Goal: Task Accomplishment & Management: Manage account settings

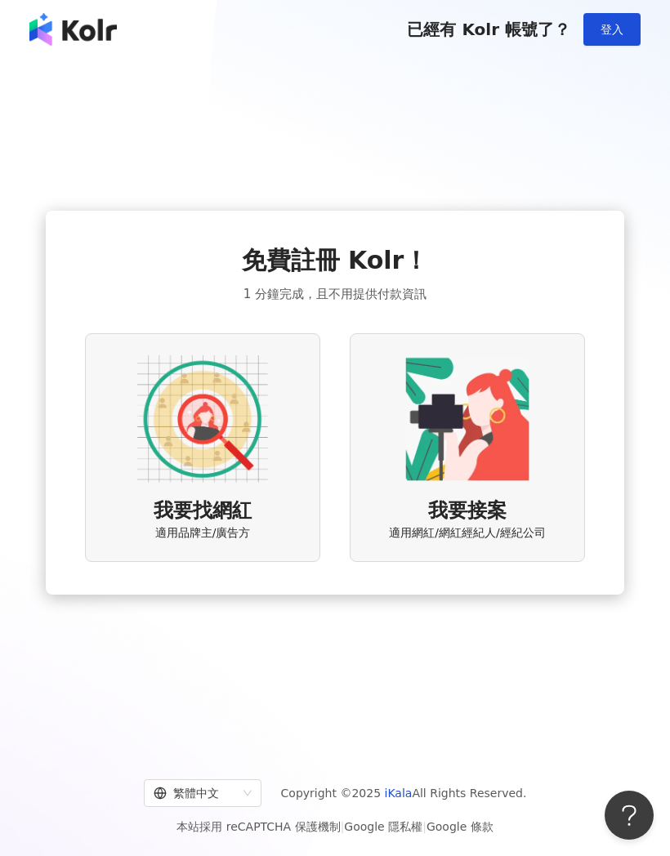
click at [615, 40] on button "登入" at bounding box center [611, 29] width 57 height 33
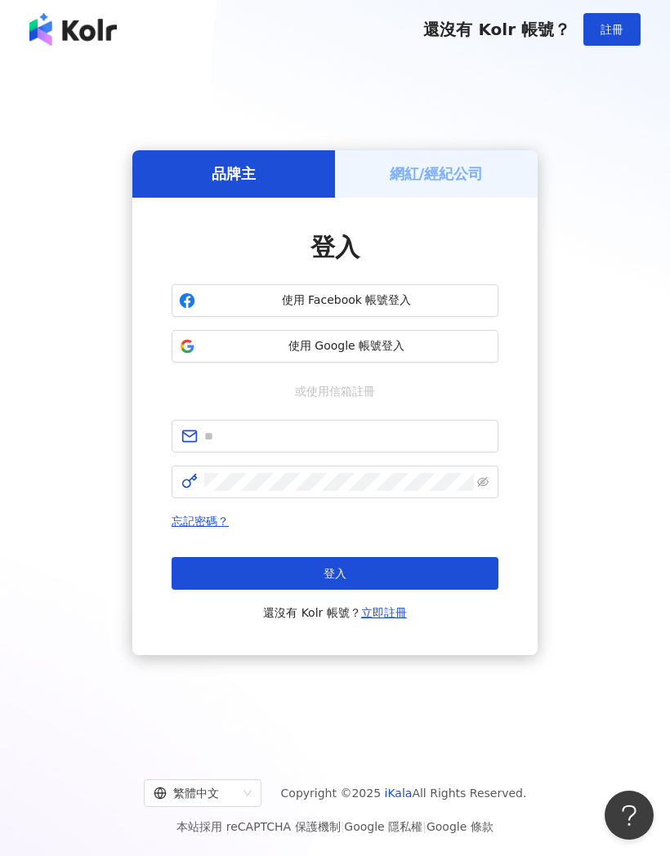
click at [469, 184] on h5 "網紅/經紀公司" at bounding box center [437, 173] width 94 height 20
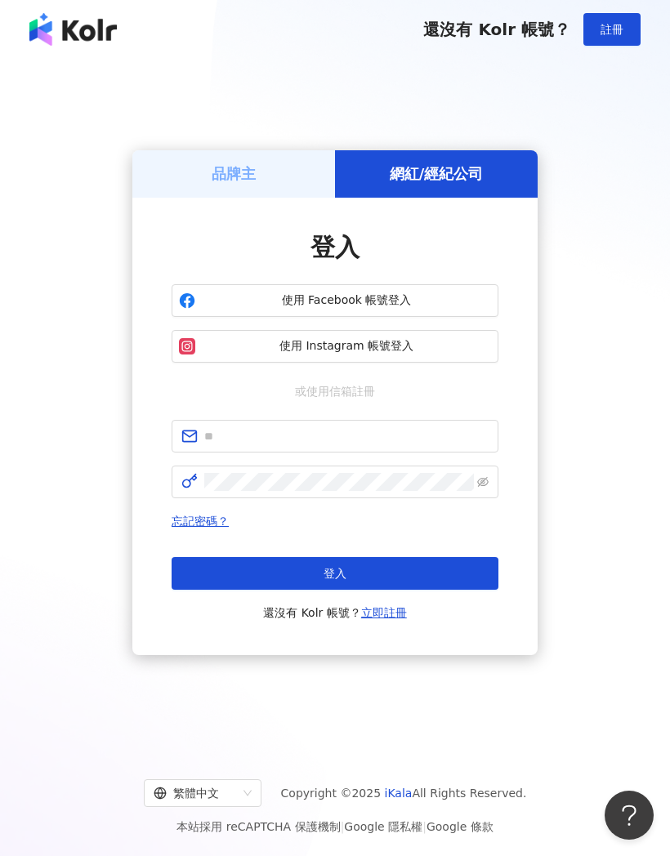
click at [419, 354] on span "使用 Instagram 帳號登入" at bounding box center [346, 346] width 289 height 16
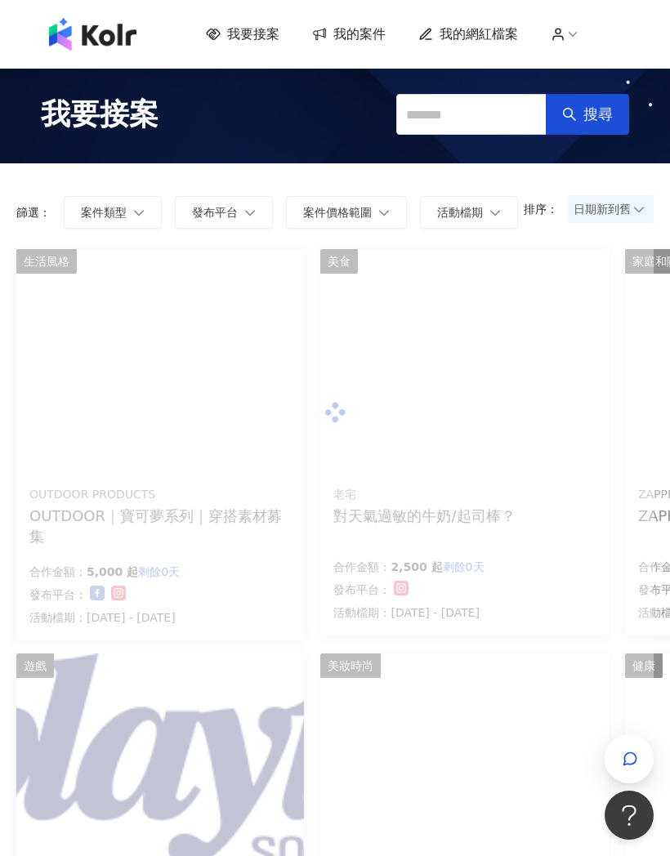
scroll to position [40, 0]
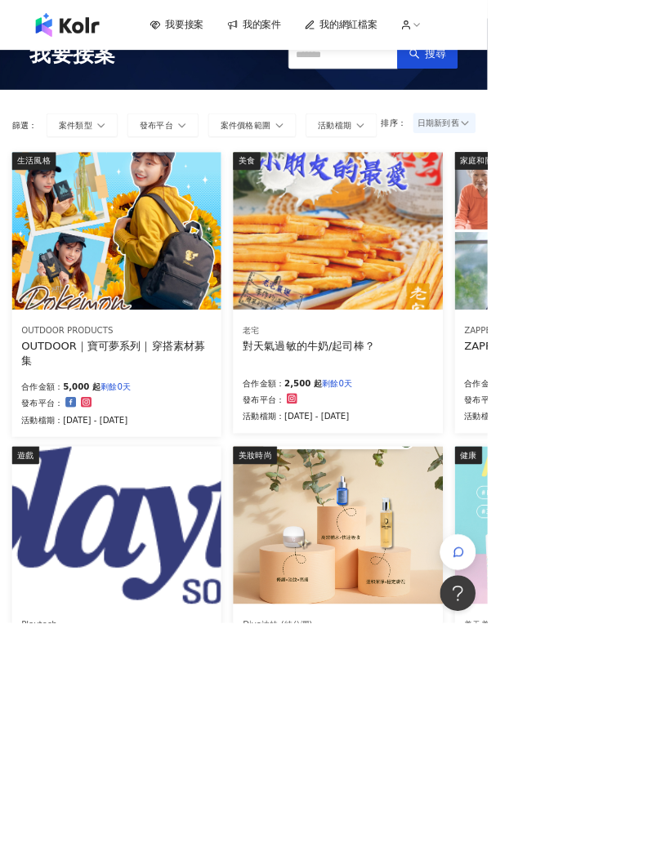
click at [656, 72] on div "我要接案 搜尋" at bounding box center [335, 74] width 670 height 98
click at [497, 42] on span "我的網紅檔案" at bounding box center [478, 34] width 78 height 18
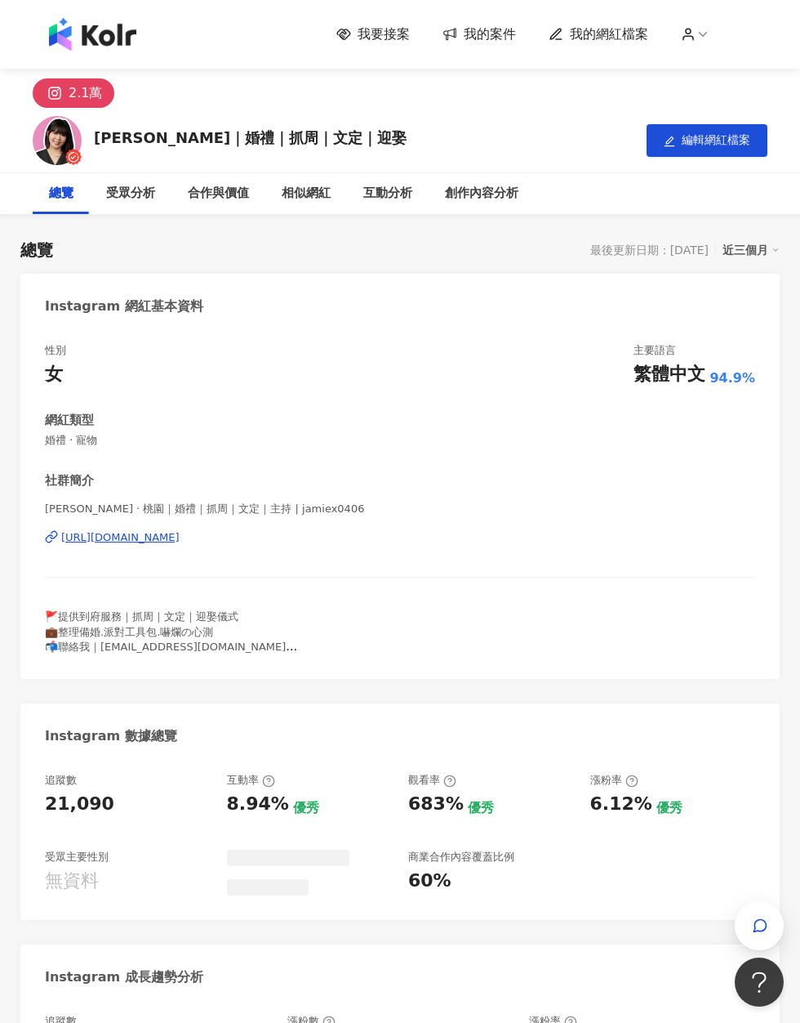
click at [669, 140] on span "編輯網紅檔案" at bounding box center [716, 139] width 69 height 13
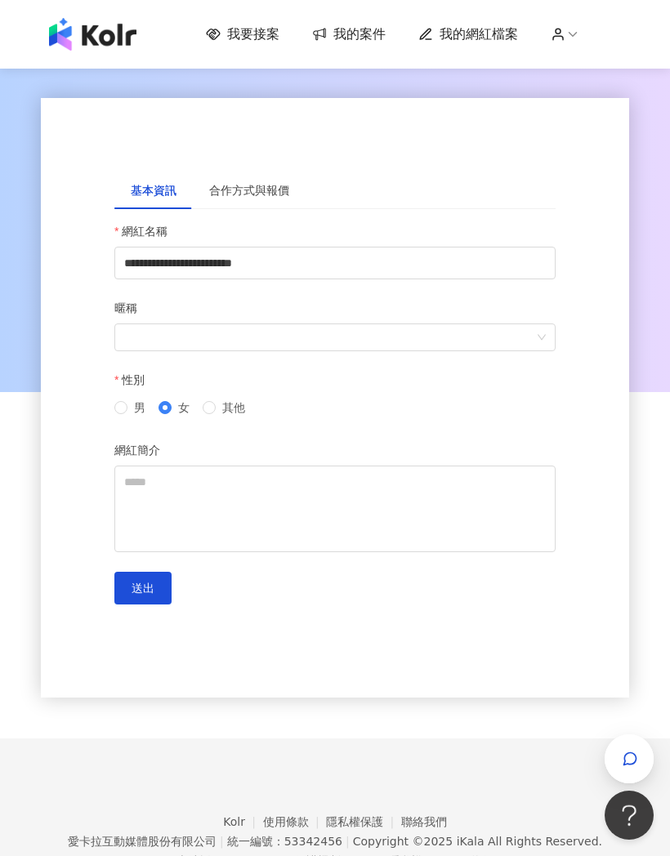
click at [506, 118] on div "**********" at bounding box center [335, 398] width 588 height 600
click at [619, 110] on div "**********" at bounding box center [335, 398] width 588 height 600
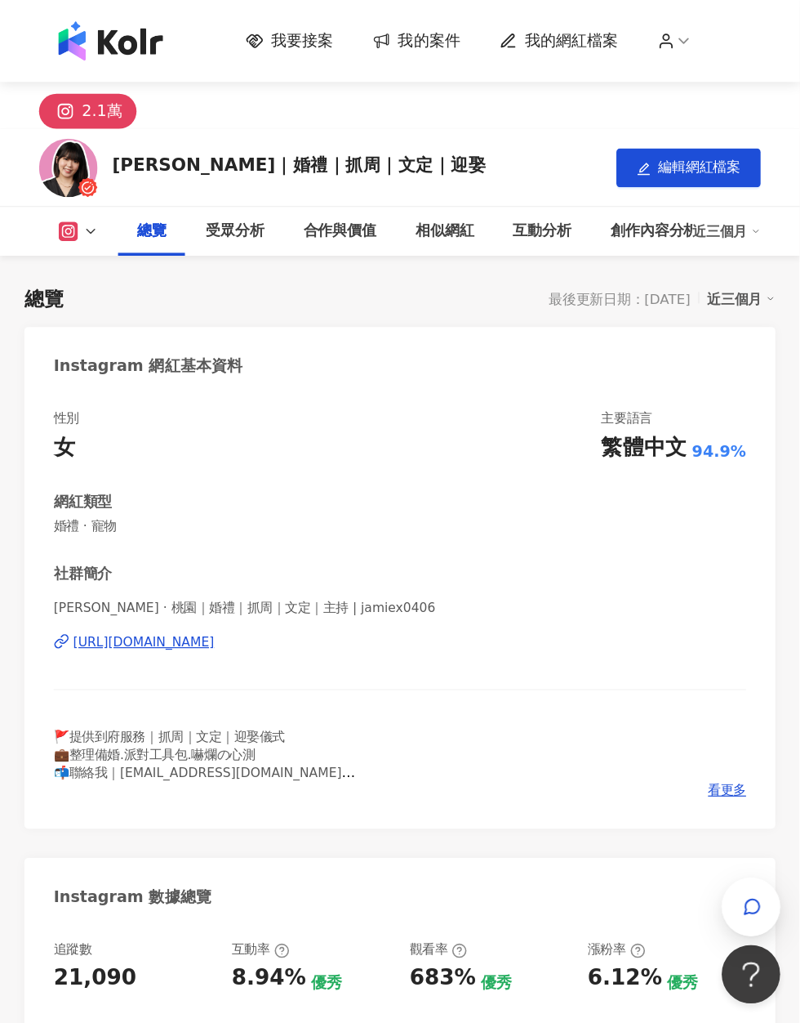
scroll to position [524, 0]
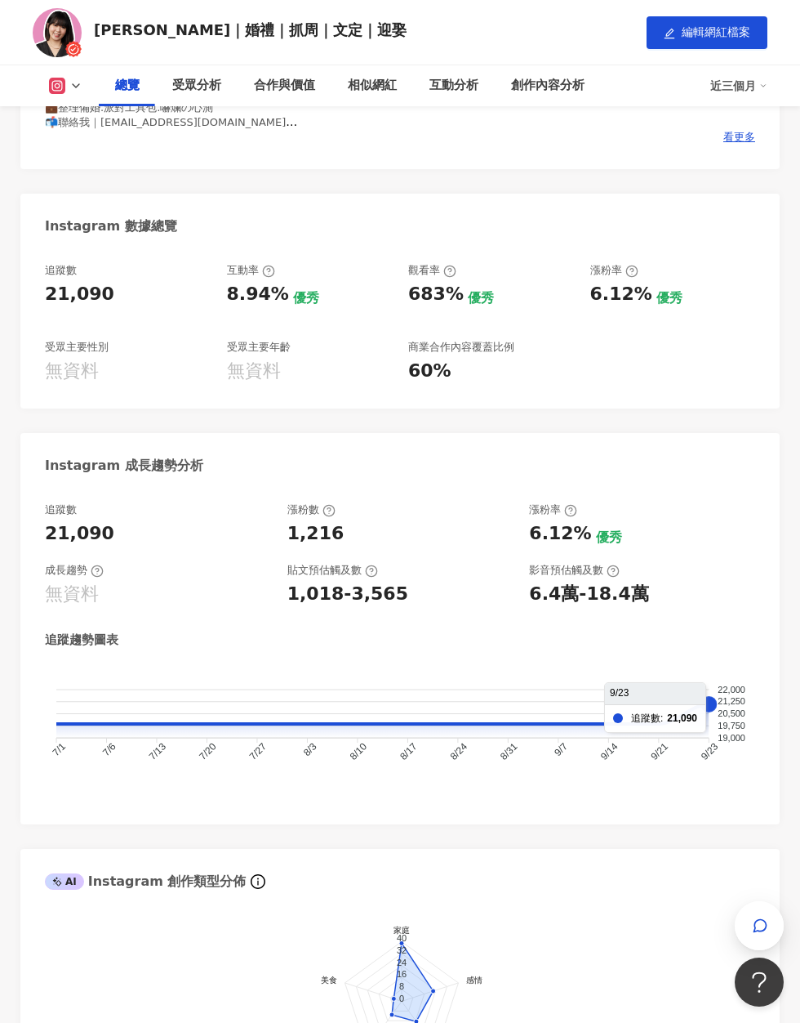
click at [669, 725] on icon "22,000 22,000 21,250 21,250 20,500 20,500 19,750 19,750 19,000 19,000 7/1 7/1 7…" at bounding box center [400, 726] width 711 height 123
click at [669, 797] on div "追蹤數 21,090 漲粉數 1,216 漲粉率 6.12% 優秀 成長趨勢 無資料 貼文預估觸及數 1,018-3,565 影音預估觸及數 6.4萬-18.…" at bounding box center [400, 655] width 760 height 338
click at [669, 734] on icon "22,000 22,000 21,250 21,250 20,500 20,500 19,750 19,750 19,000 19,000 7/1 7/1 7…" at bounding box center [400, 726] width 711 height 123
click at [658, 741] on text "9/21 9/21" at bounding box center [660, 752] width 22 height 22
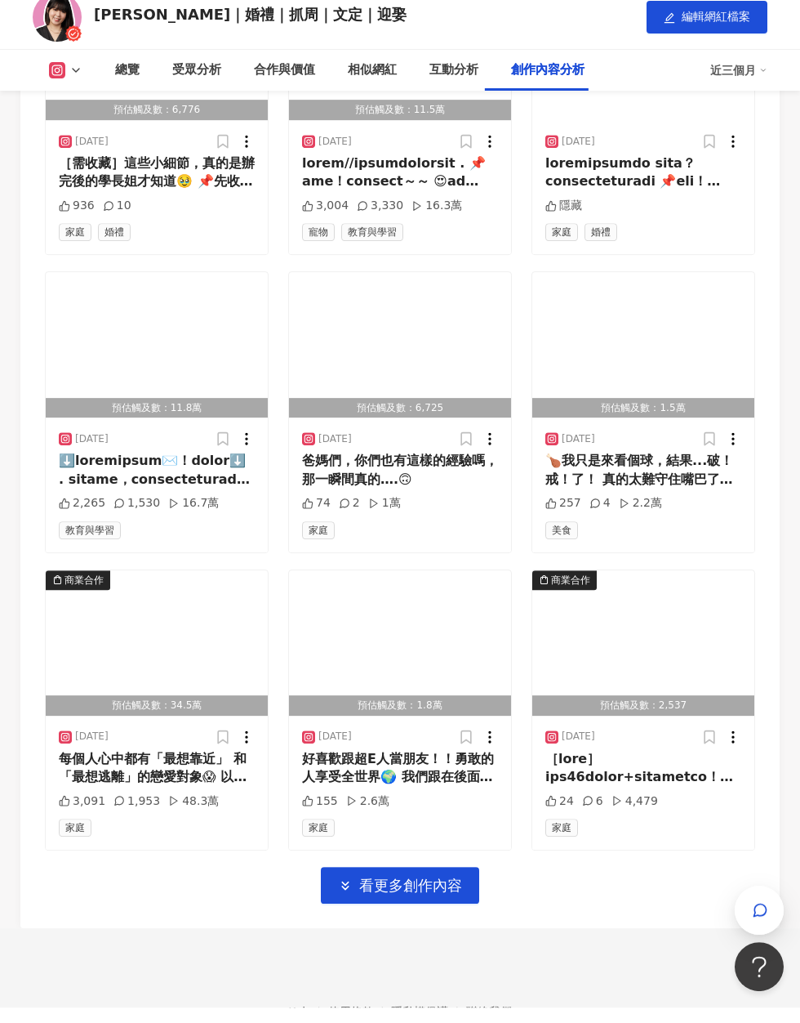
scroll to position [6887, 0]
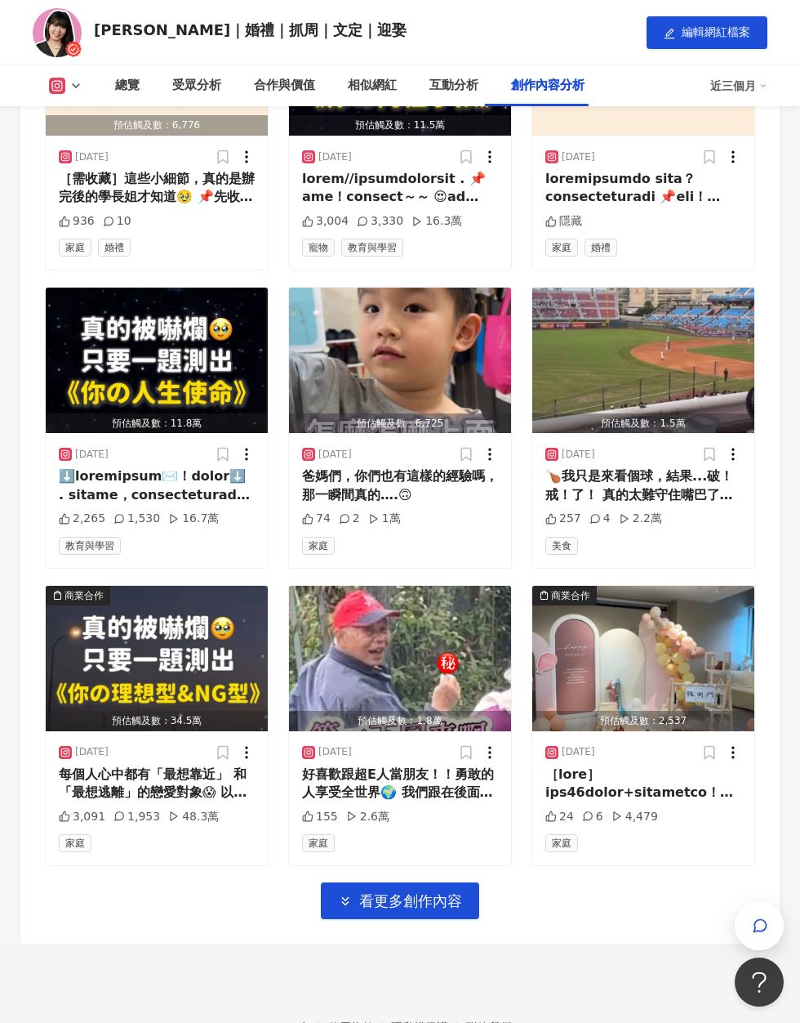
click at [444, 855] on span "看更多創作內容" at bounding box center [410, 901] width 103 height 18
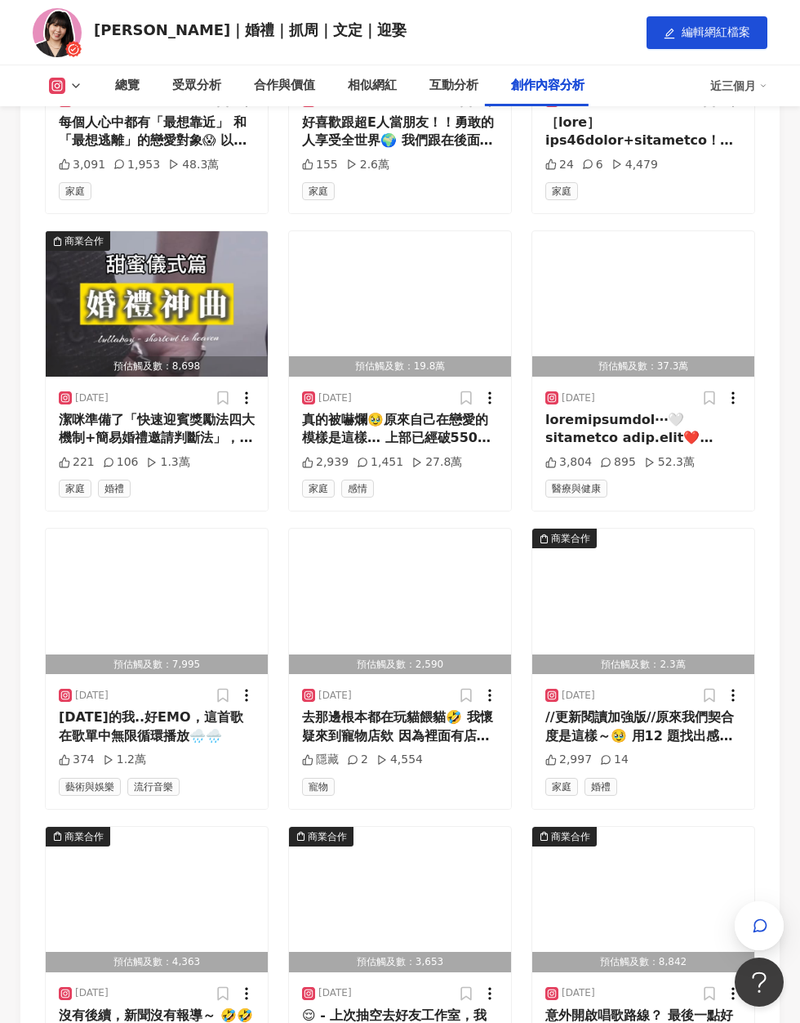
scroll to position [7616, 0]
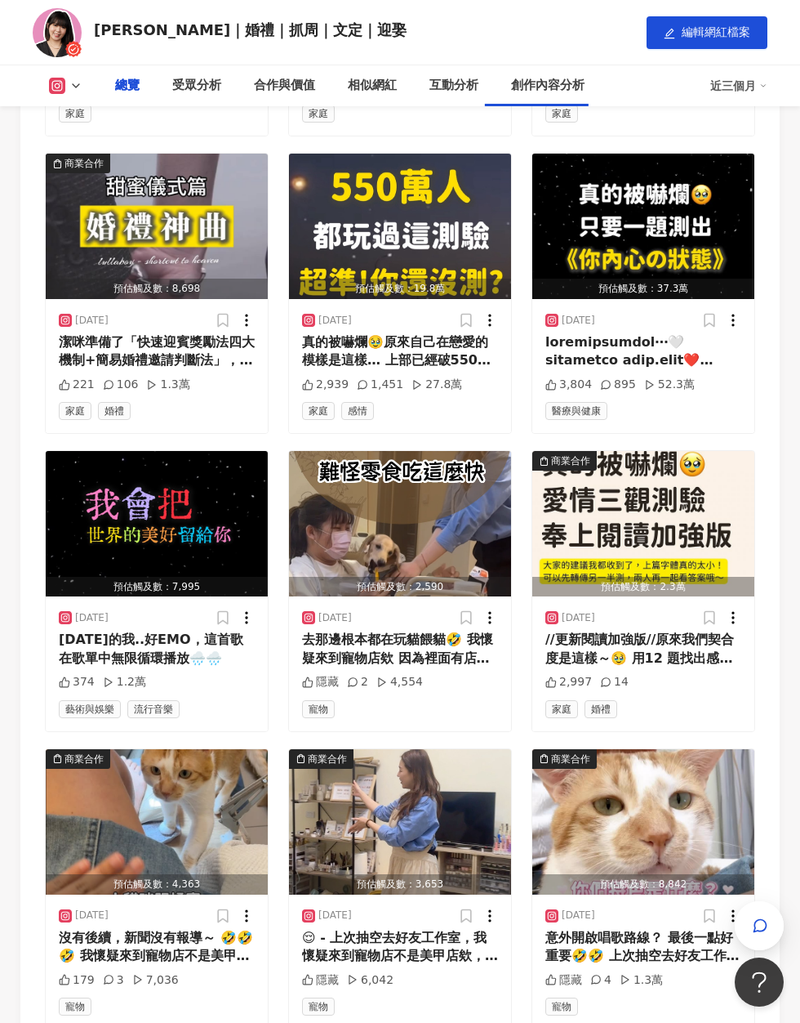
click at [80, 85] on icon at bounding box center [75, 85] width 13 height 13
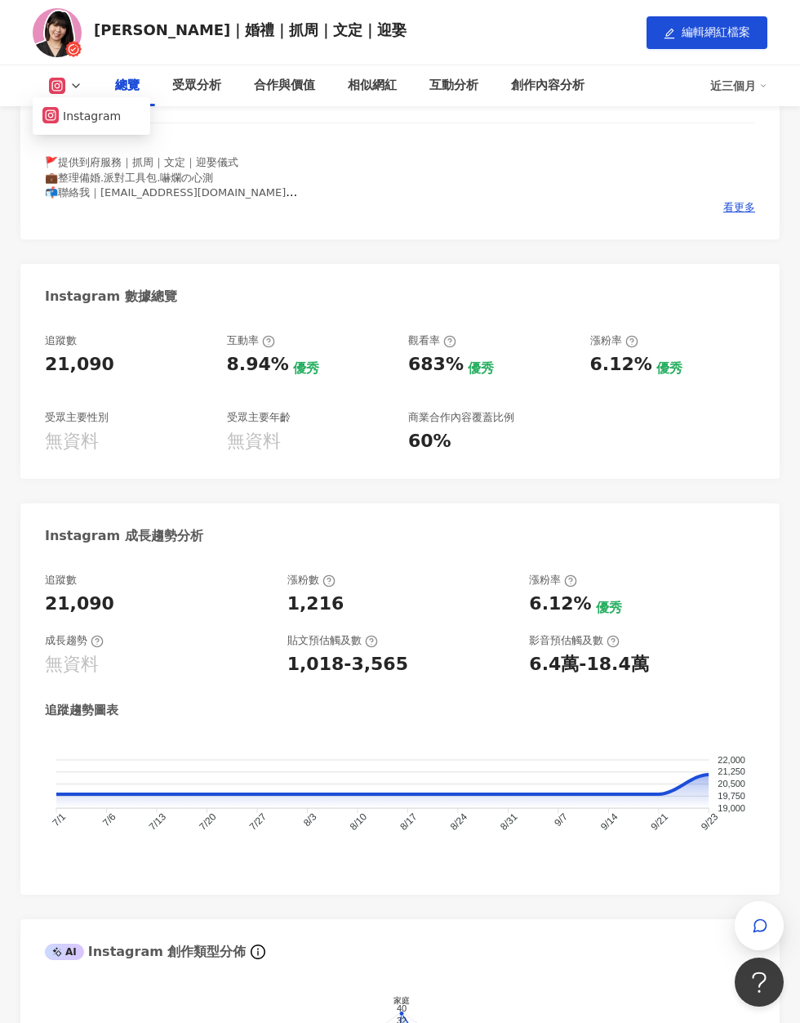
click at [74, 88] on icon at bounding box center [75, 85] width 13 height 13
click at [314, 42] on div "[PERSON_NAME]｜婚禮｜抓周｜文定｜迎娶" at bounding box center [250, 32] width 313 height 25
click at [56, 40] on img at bounding box center [57, 32] width 49 height 49
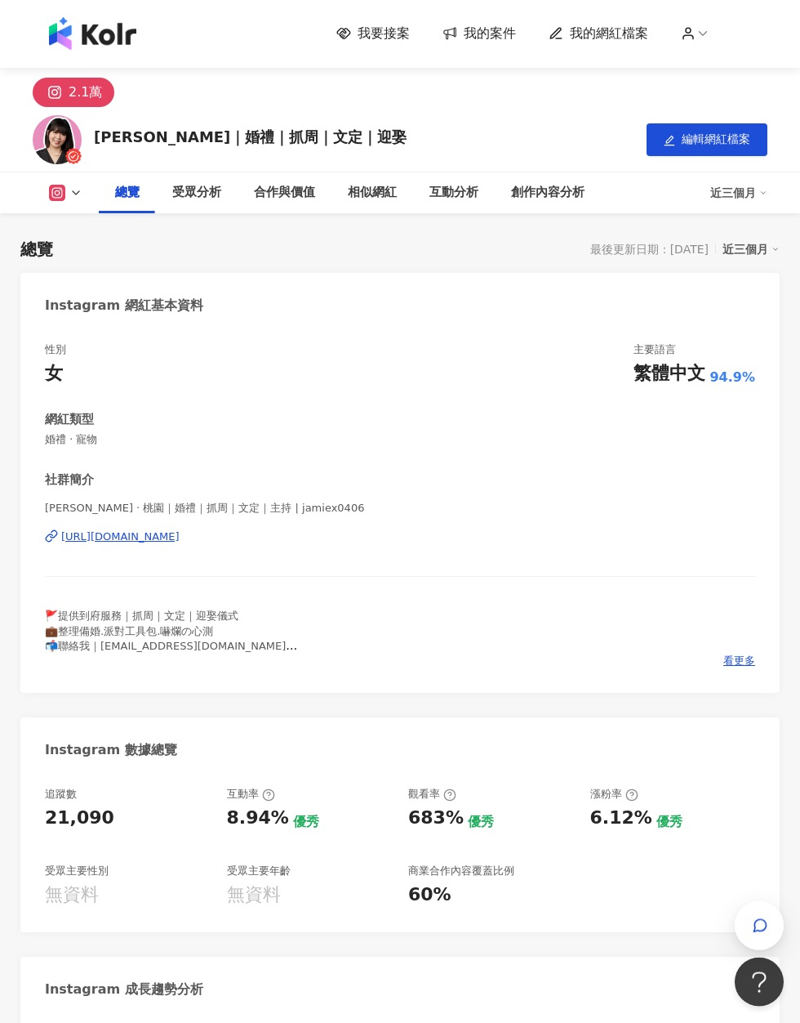
scroll to position [711, 0]
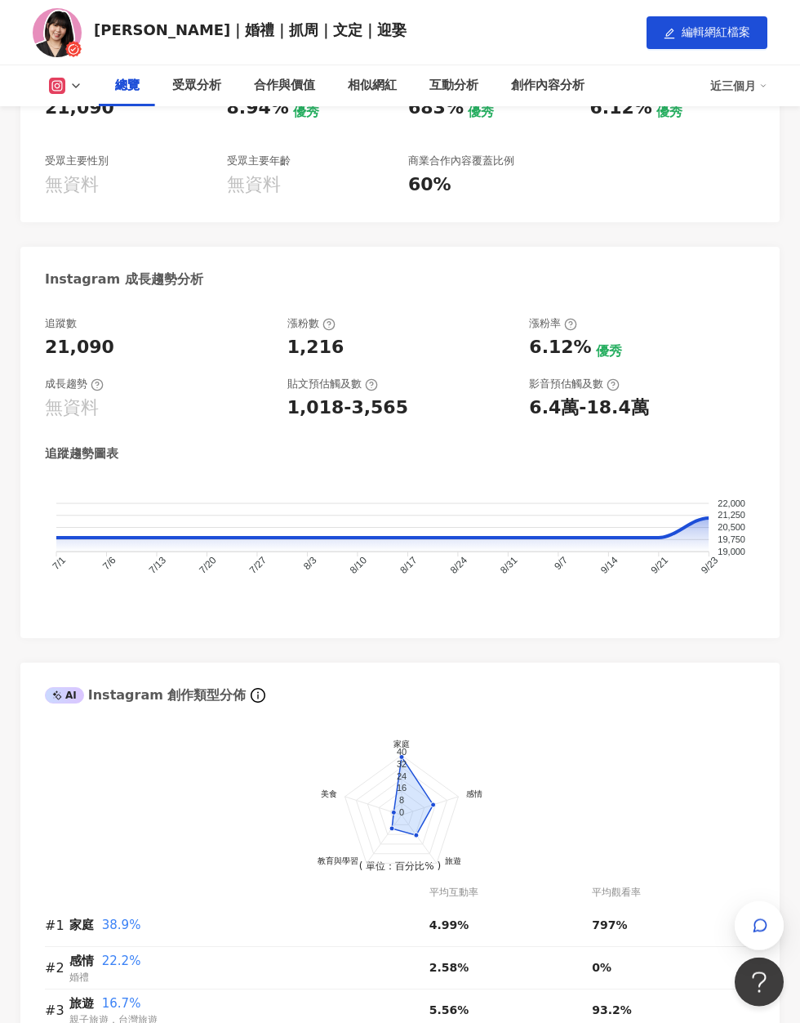
click at [669, 546] on icon "22,000 22,000 21,250 21,250 20,500 20,500 19,750 19,750 19,000 19,000 7/1 7/1 7…" at bounding box center [400, 540] width 711 height 123
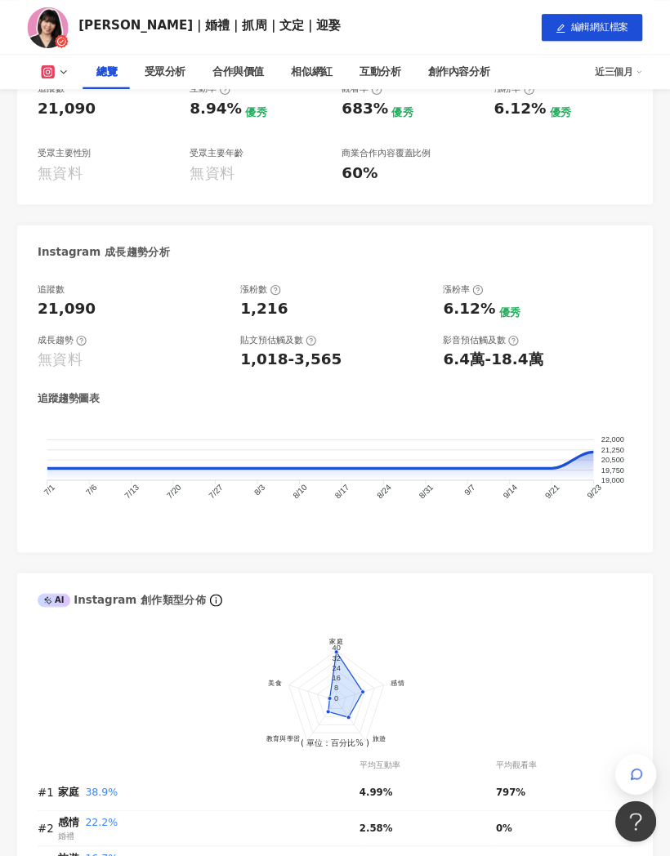
scroll to position [0, 0]
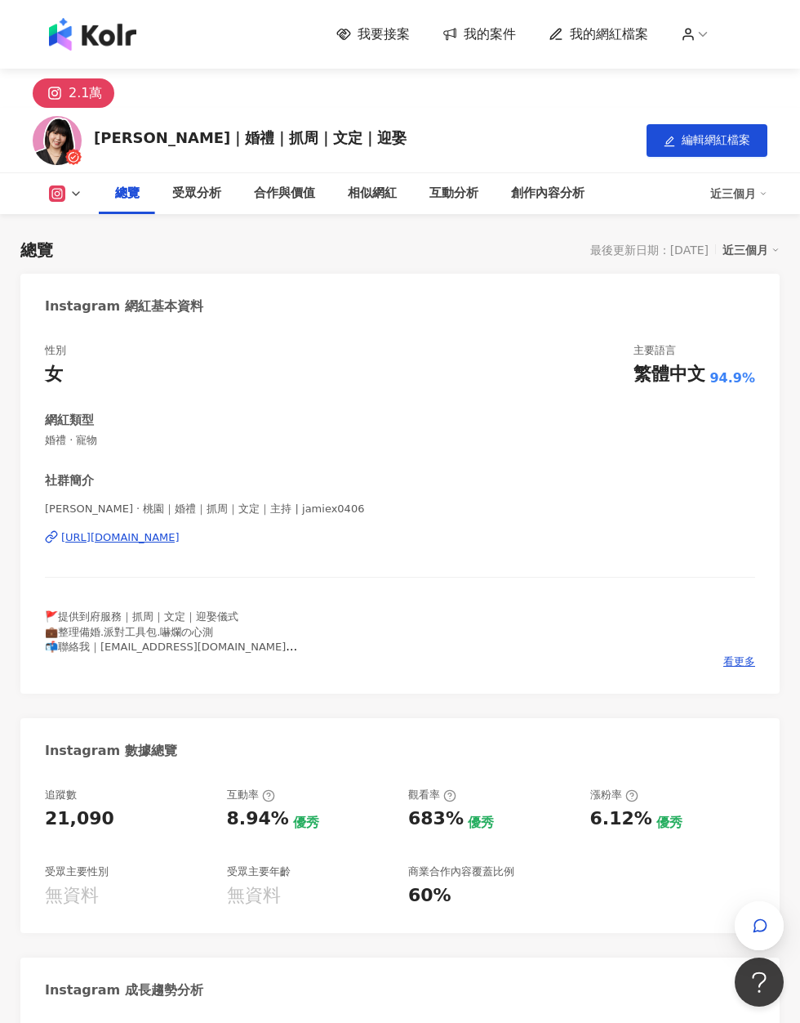
click at [669, 145] on span "編輯網紅檔案" at bounding box center [716, 139] width 69 height 13
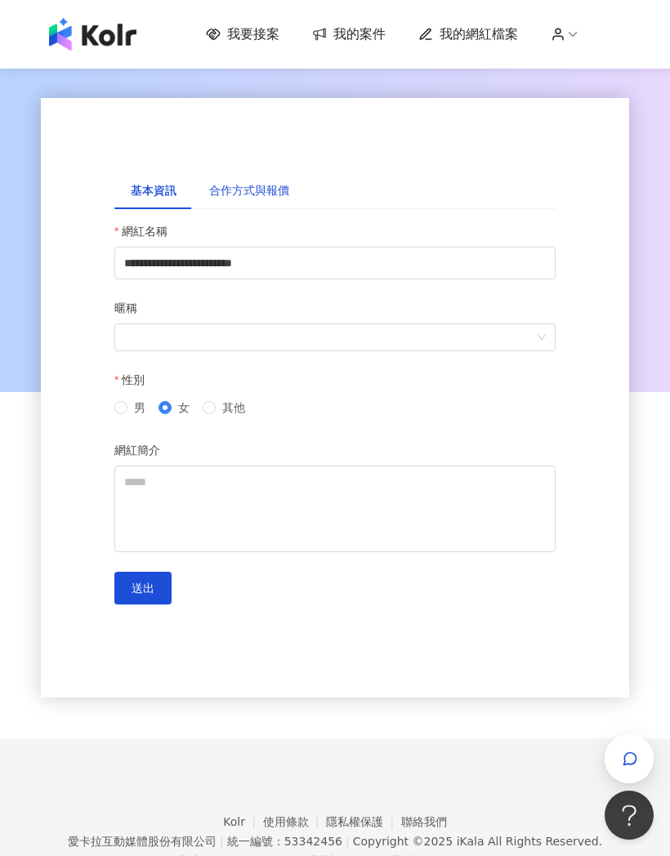
click at [260, 198] on div "合作方式與報價" at bounding box center [249, 190] width 80 height 18
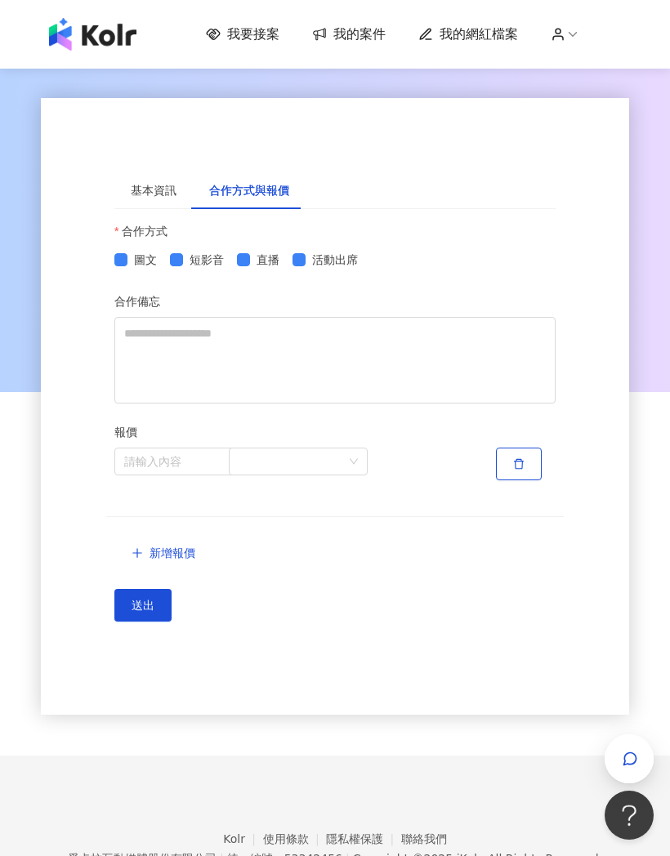
click at [357, 41] on span "我的案件" at bounding box center [359, 34] width 52 height 18
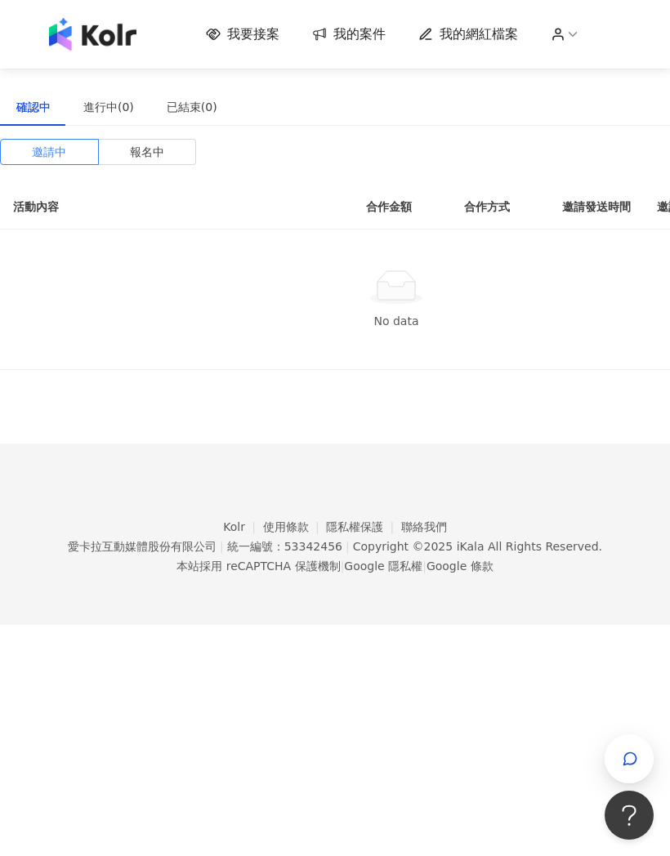
click at [279, 35] on span "我要接案" at bounding box center [253, 34] width 52 height 18
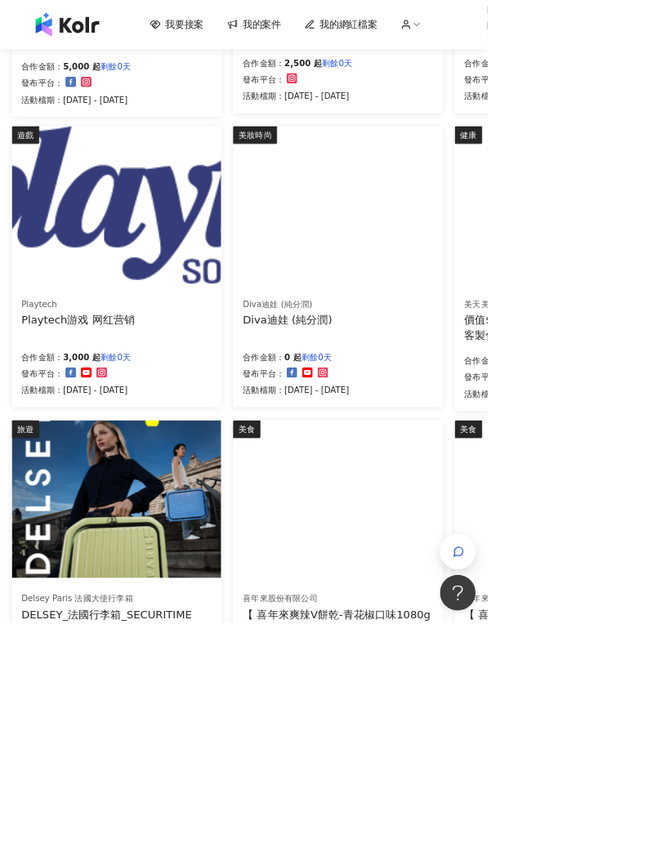
scroll to position [479, 0]
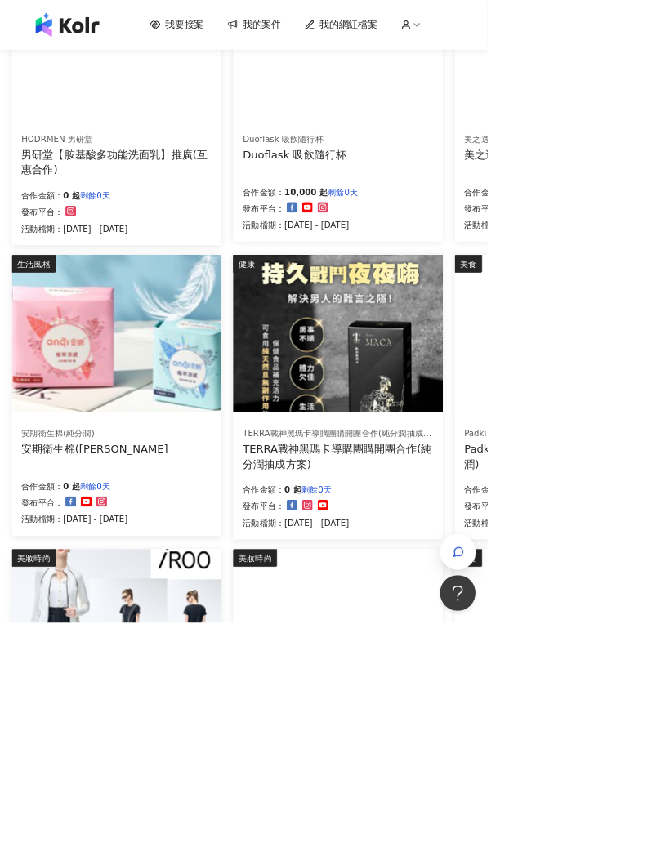
scroll to position [304, 0]
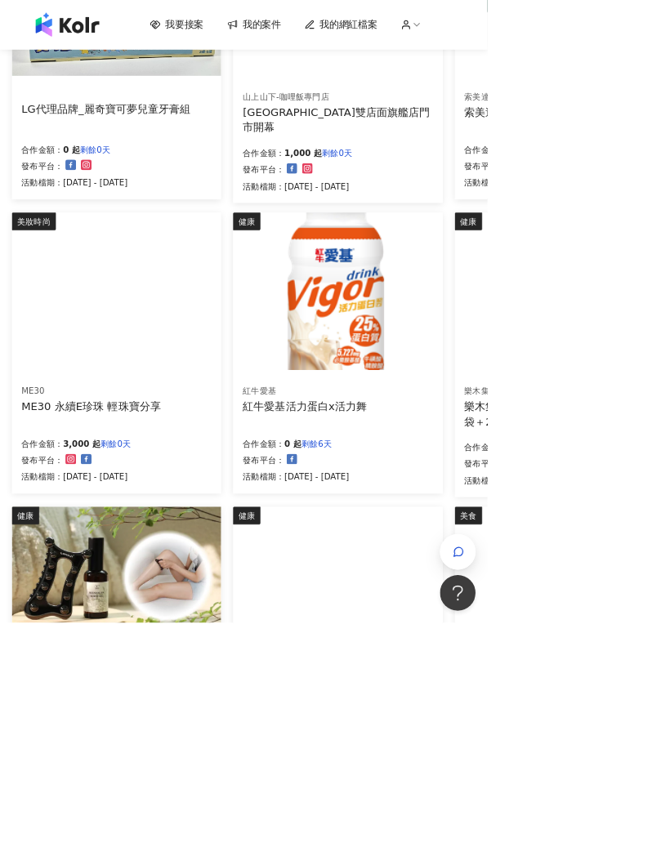
scroll to position [368, 0]
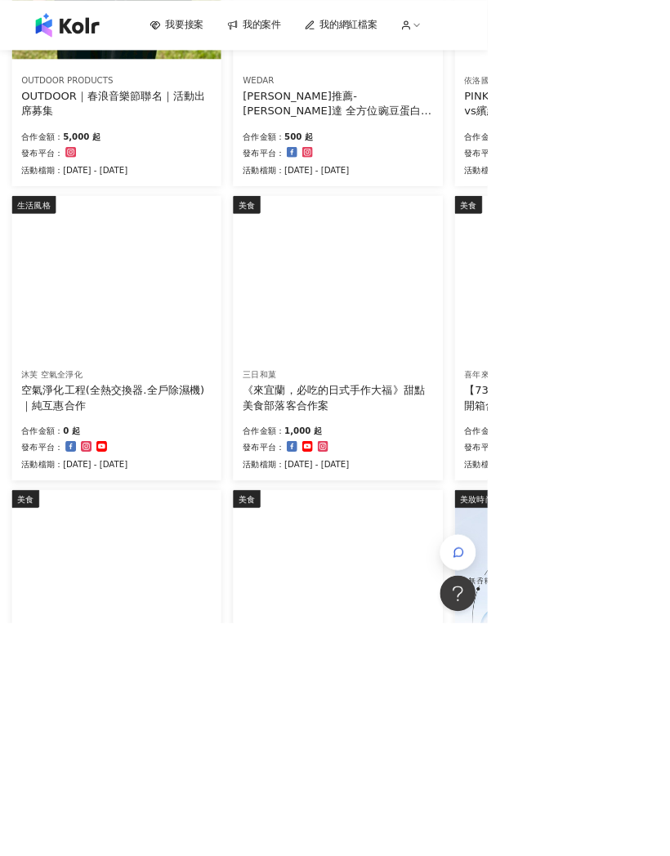
scroll to position [389, 0]
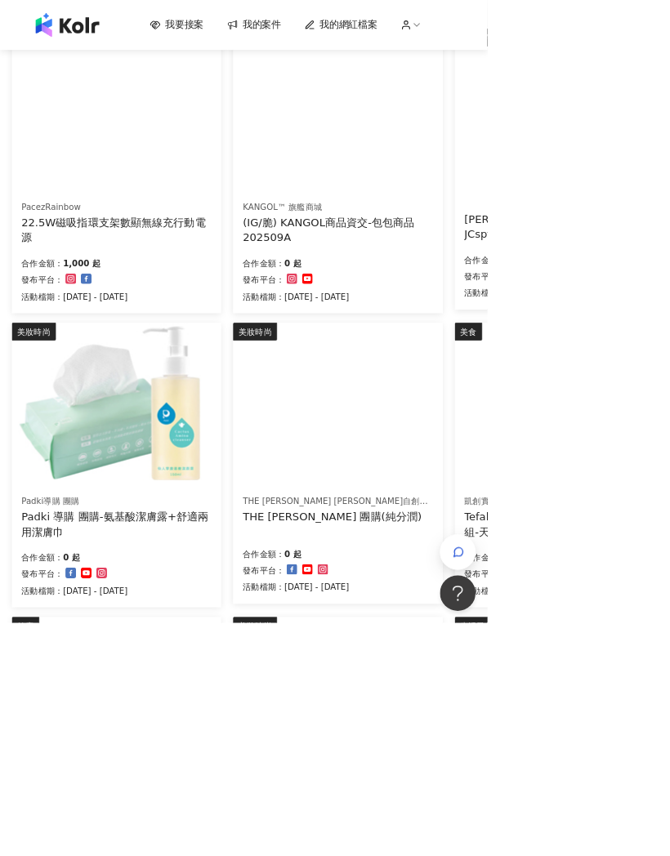
scroll to position [209, 0]
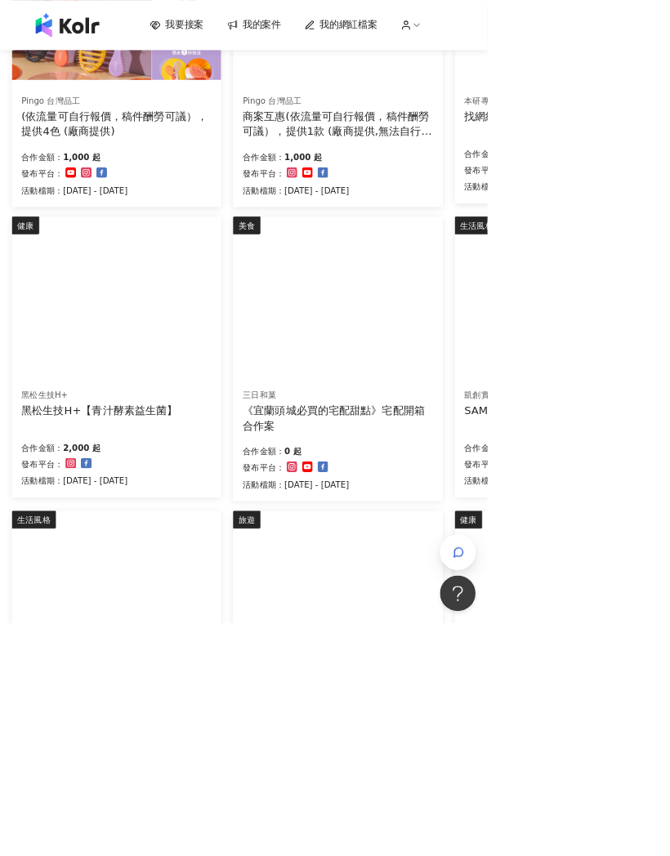
scroll to position [412, 0]
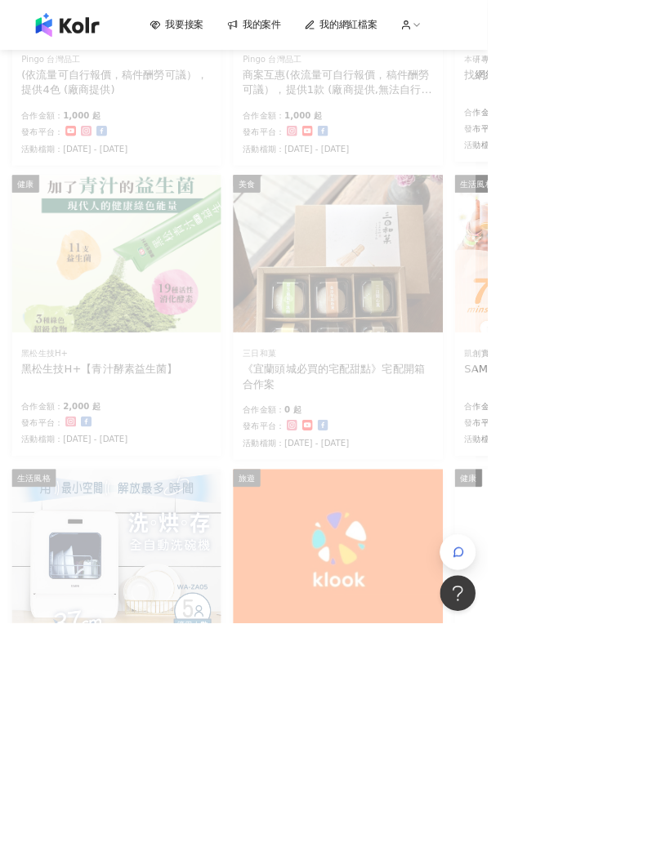
scroll to position [76, 0]
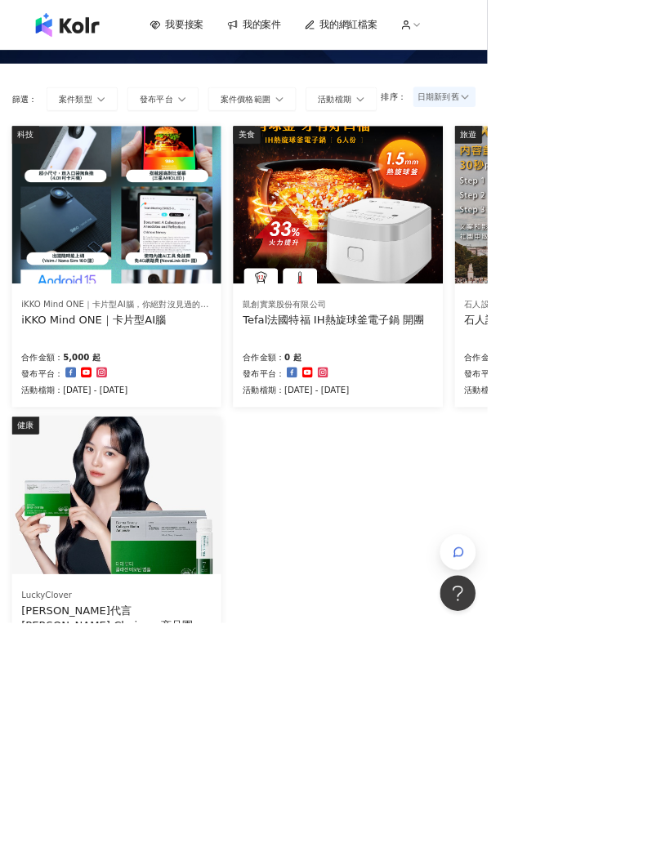
click at [112, 46] on img at bounding box center [92, 34] width 87 height 33
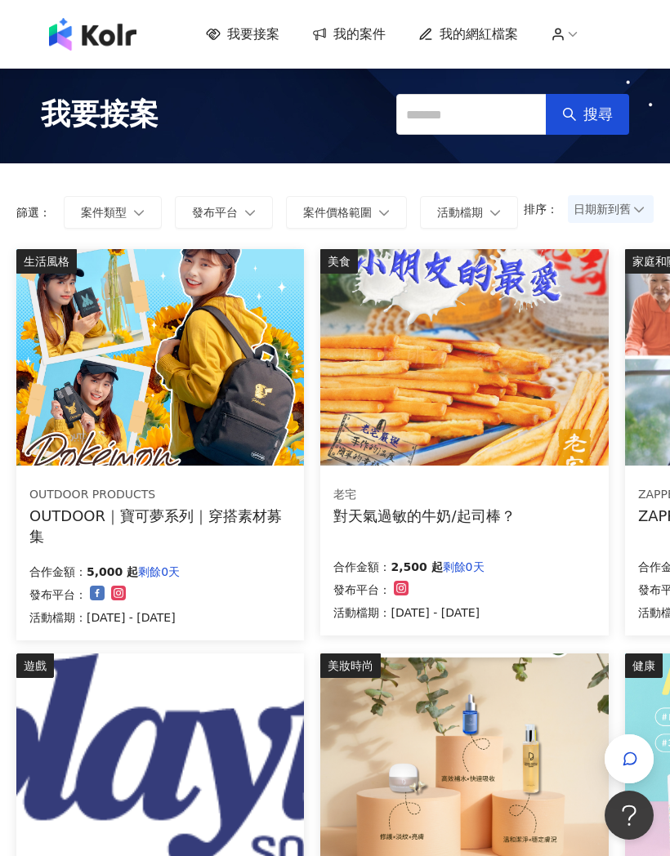
click at [265, 40] on span "我要接案" at bounding box center [253, 34] width 52 height 18
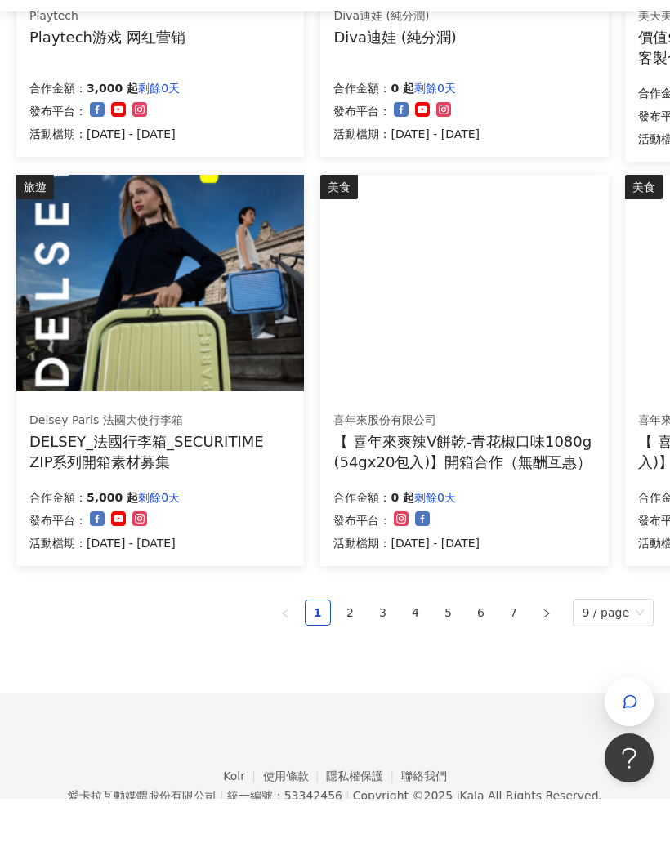
scroll to position [894, 0]
